Goal: Task Accomplishment & Management: Use online tool/utility

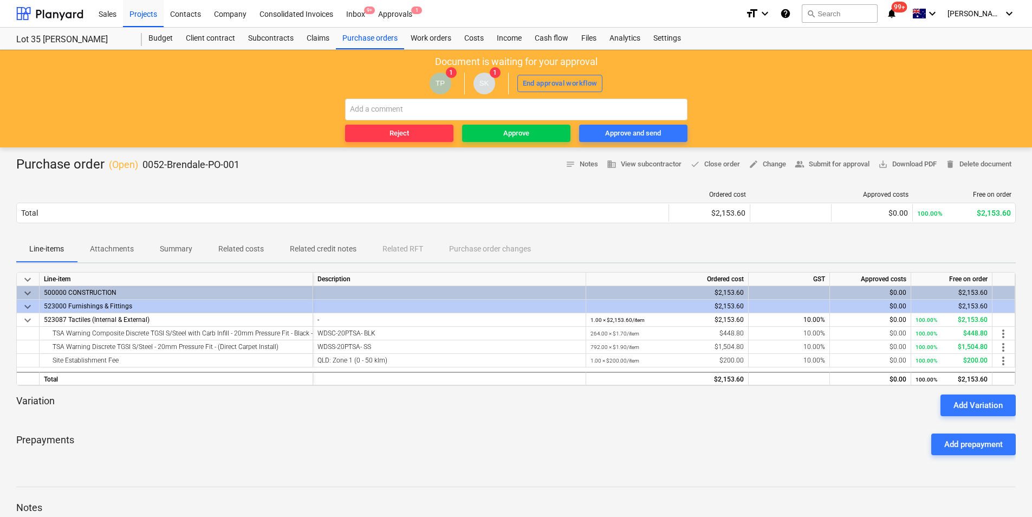
drag, startPoint x: 310, startPoint y: 289, endPoint x: 319, endPoint y: 288, distance: 8.7
click at [0, 0] on div "keyboard_arrow_down 500000 CONSTRUCTION $2,153.60 $0.00 $2,153.60" at bounding box center [0, 0] width 0 height 0
click at [289, 333] on div "TSA Warning Composite Discrete TGSI S/Steel with Carb Infill - 20mm Pressure Fi…" at bounding box center [176, 333] width 264 height 13
drag, startPoint x: 289, startPoint y: 333, endPoint x: 306, endPoint y: 333, distance: 16.8
click at [306, 333] on div "TSA Warning Composite Discrete TGSI S/Steel with Carb Infill - 20mm Pressure Fi…" at bounding box center [176, 333] width 264 height 13
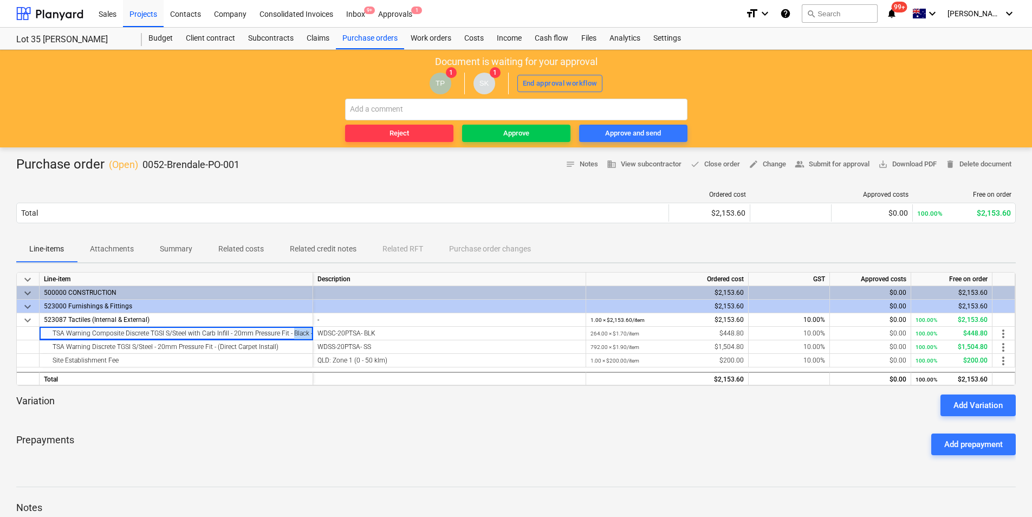
click at [116, 251] on p "Attachments" at bounding box center [112, 248] width 44 height 11
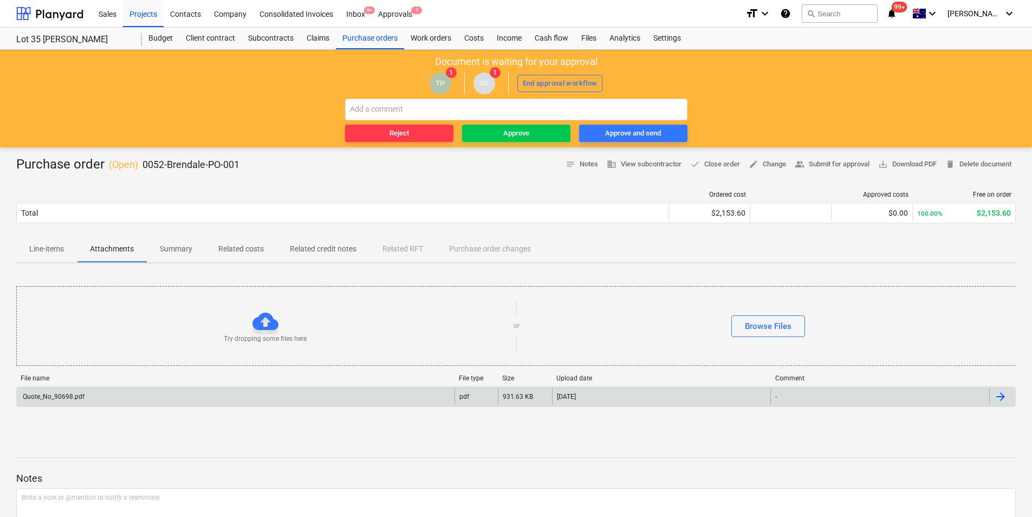
click at [134, 388] on div "Quote_No_90698.pdf pdf 931.63 KB 02.09.2025 -" at bounding box center [515, 396] width 999 height 21
click at [133, 394] on div "Quote_No_90698.pdf" at bounding box center [236, 396] width 438 height 17
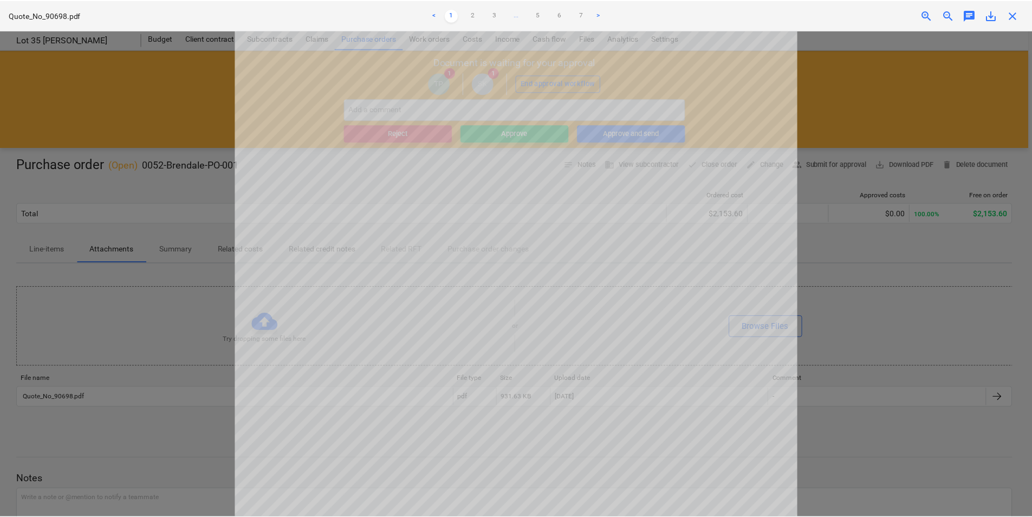
scroll to position [217, 0]
click at [1010, 17] on span "close" at bounding box center [1016, 15] width 13 height 13
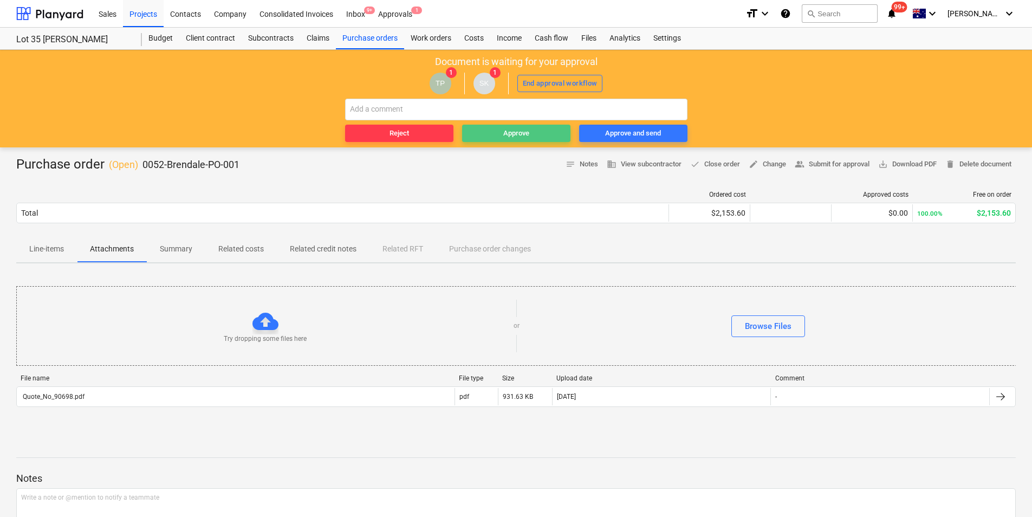
click at [488, 129] on span "Approve" at bounding box center [516, 133] width 100 height 12
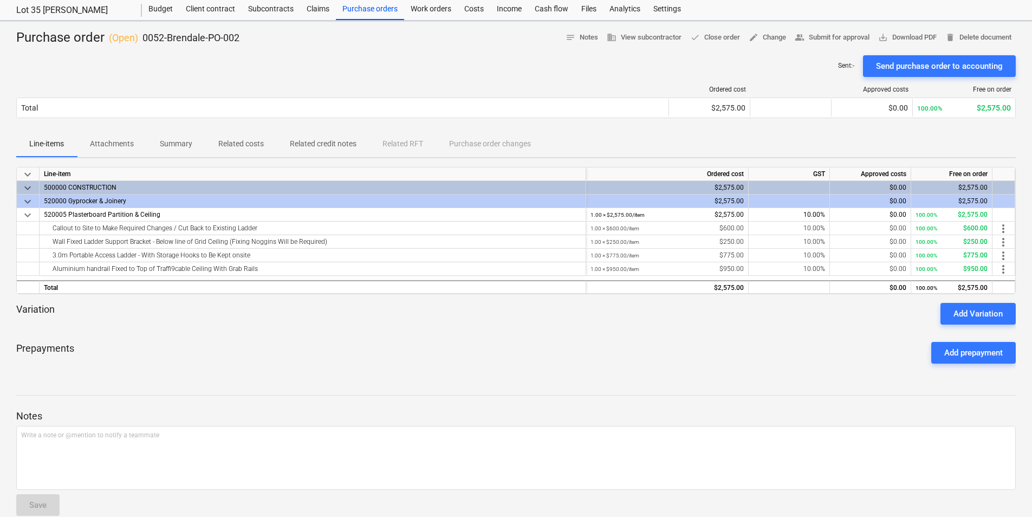
scroll to position [46, 0]
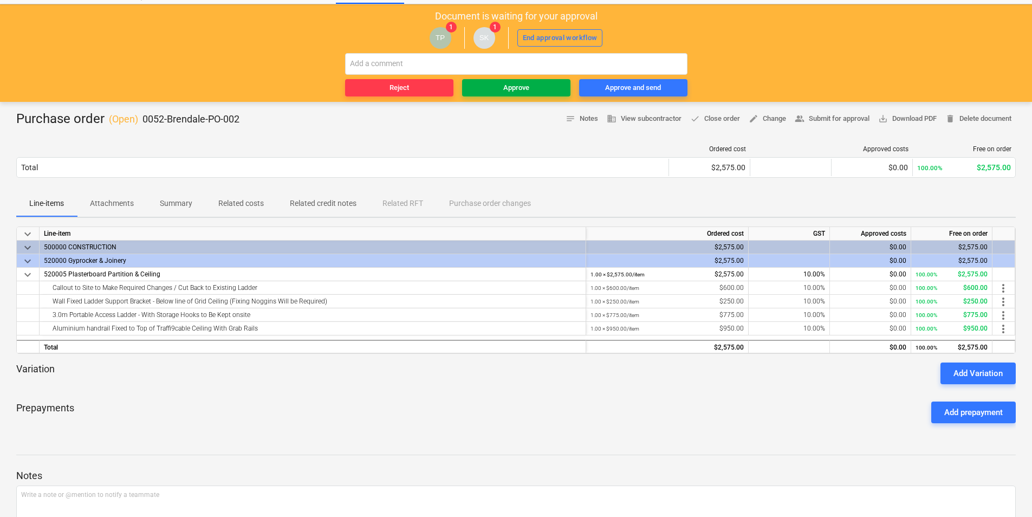
click at [501, 91] on span "Approve" at bounding box center [516, 88] width 100 height 12
